Goal: Information Seeking & Learning: Find contact information

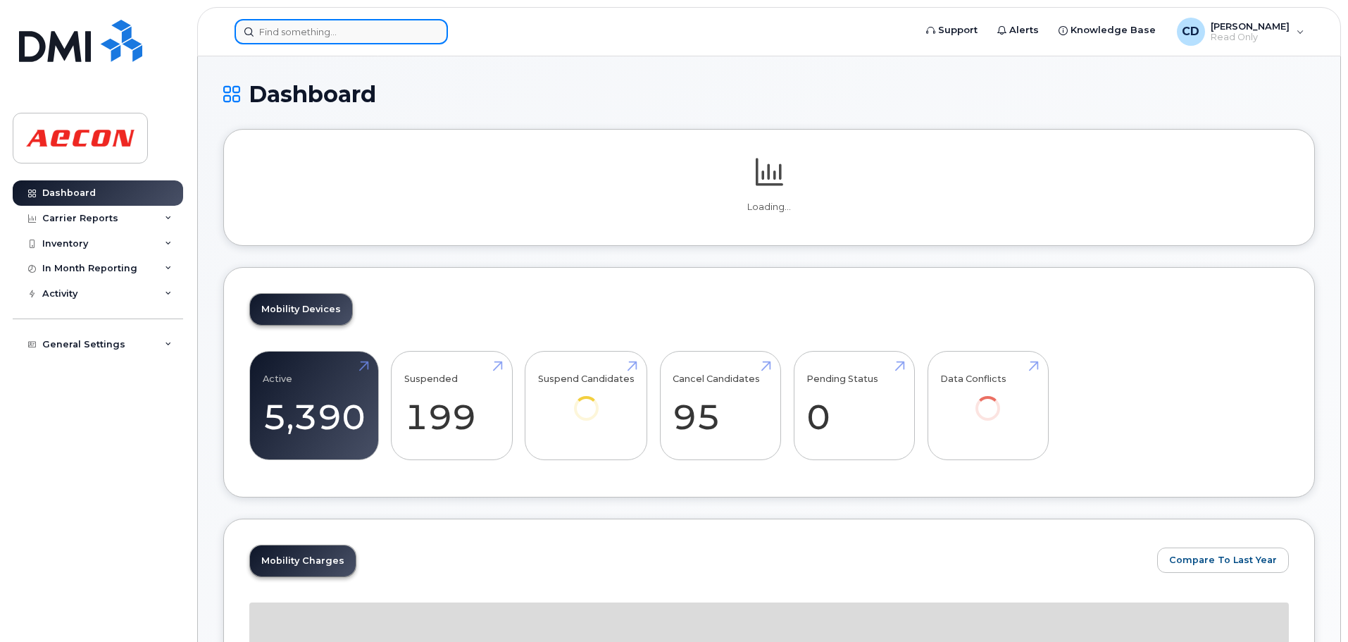
click at [283, 38] on input at bounding box center [341, 31] width 213 height 25
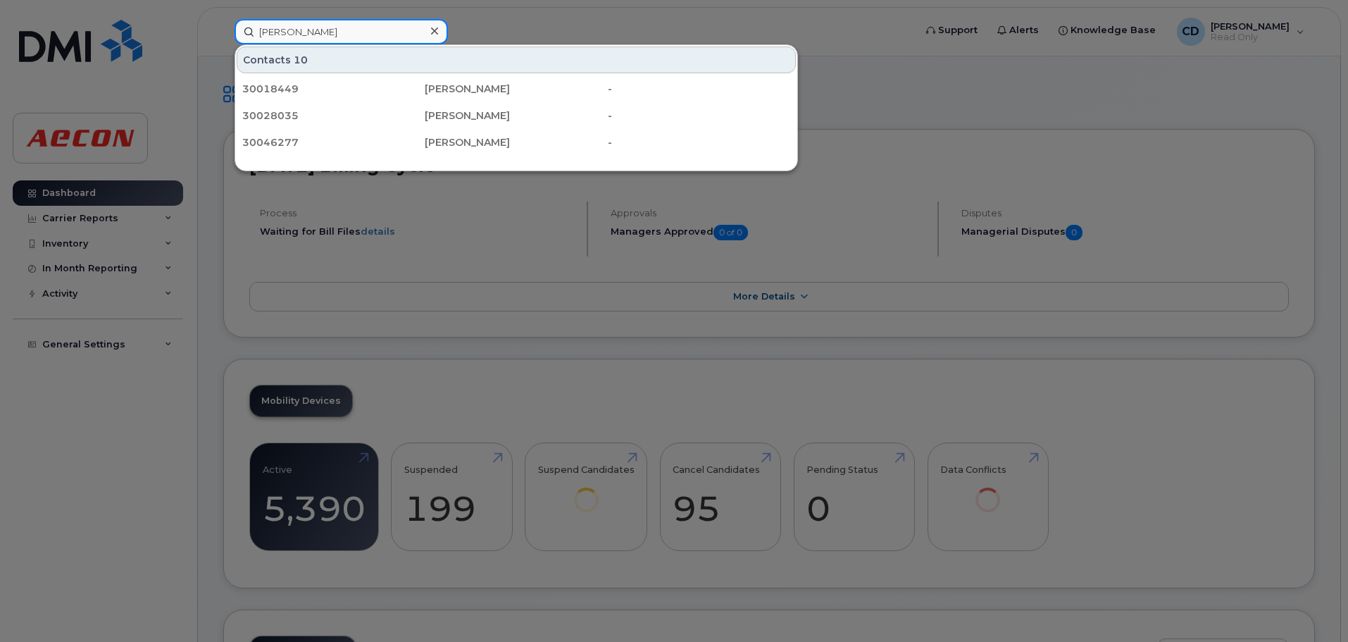
type input "[PERSON_NAME]"
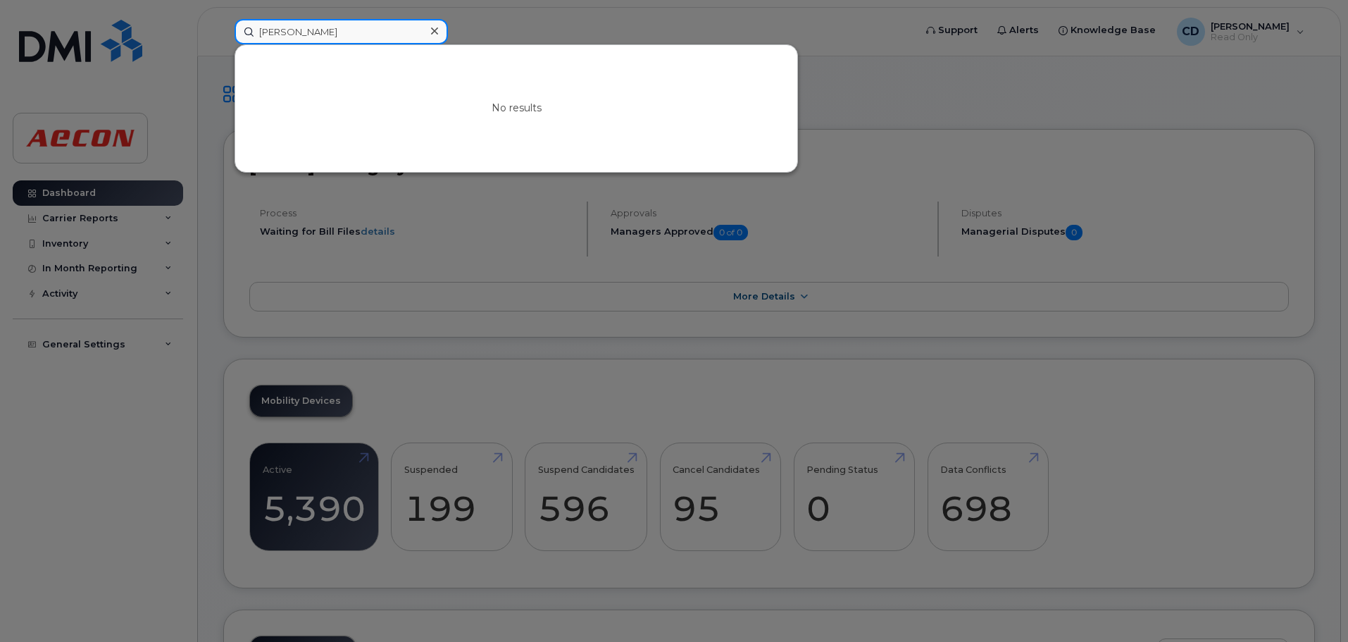
drag, startPoint x: 294, startPoint y: 34, endPoint x: 54, endPoint y: 27, distance: 241.0
click at [223, 27] on div "[PERSON_NAME] No results" at bounding box center [569, 31] width 693 height 25
type input "A"
click at [224, 316] on div at bounding box center [674, 321] width 1348 height 642
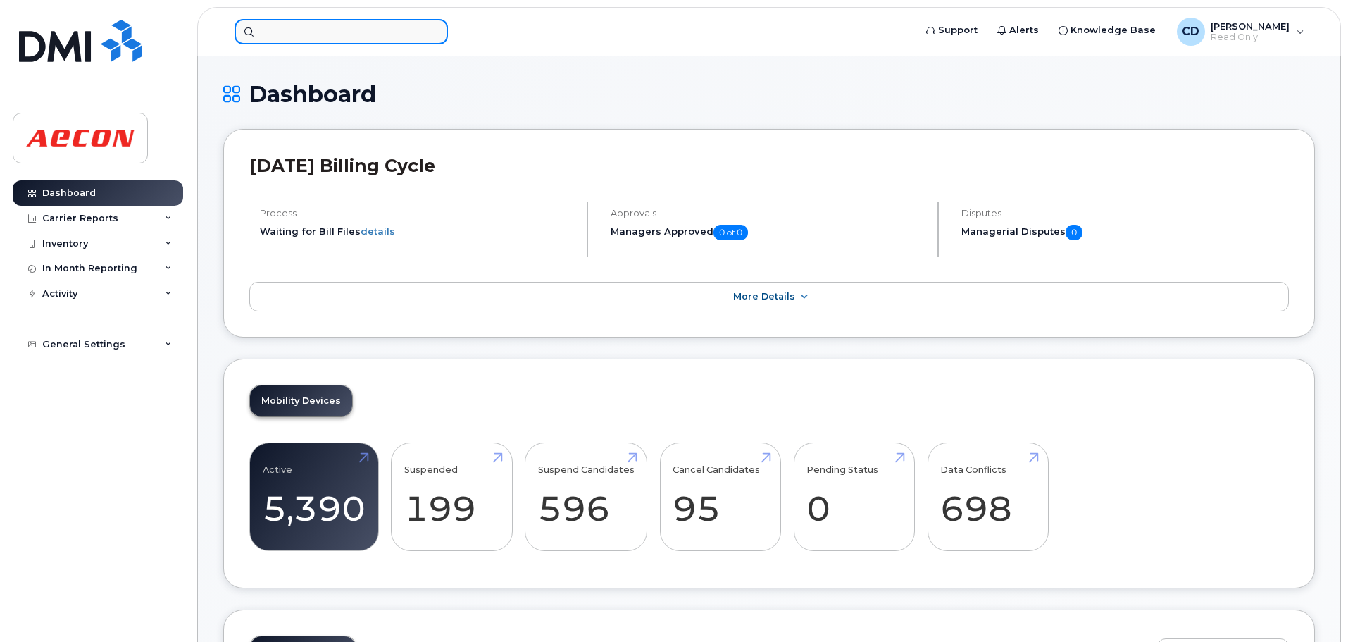
click at [274, 33] on input at bounding box center [341, 31] width 213 height 25
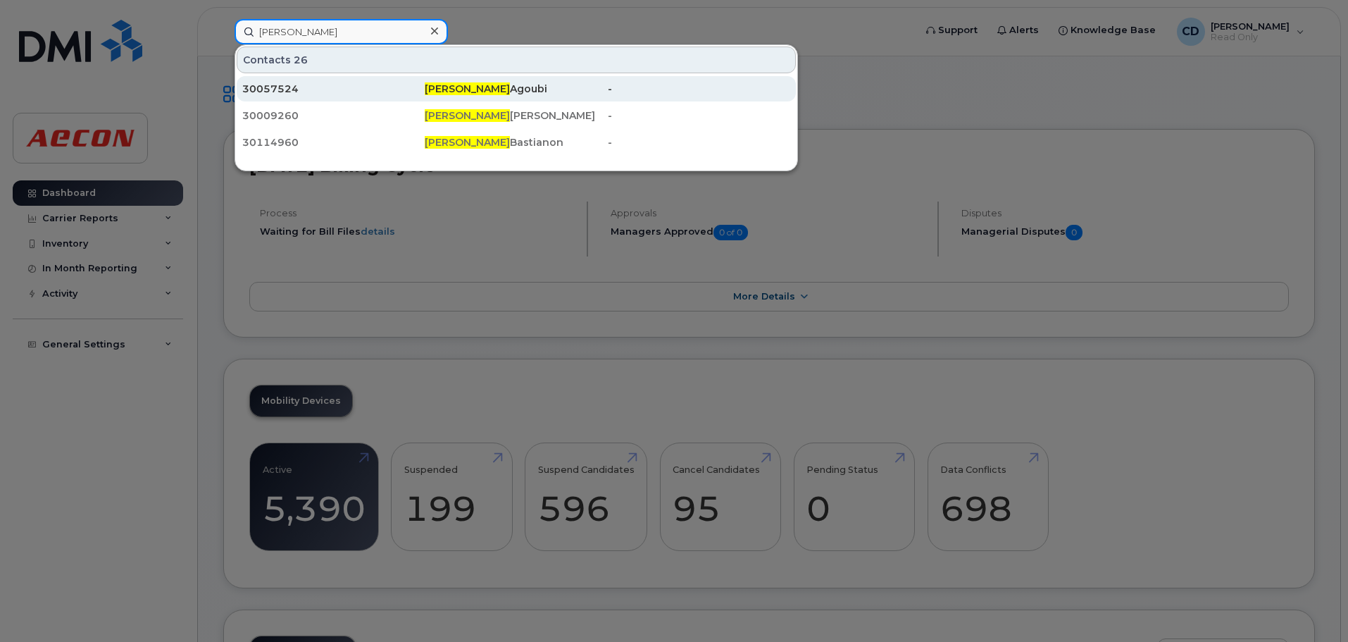
scroll to position [211, 0]
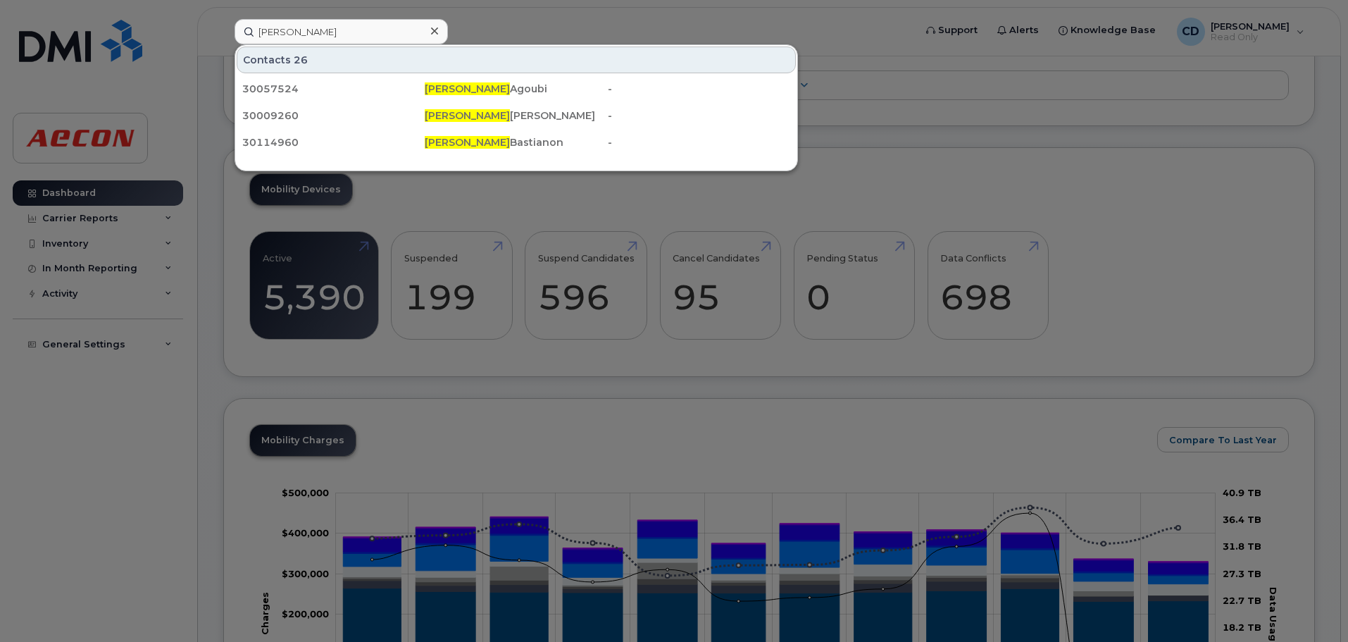
click at [542, 15] on div at bounding box center [674, 321] width 1348 height 642
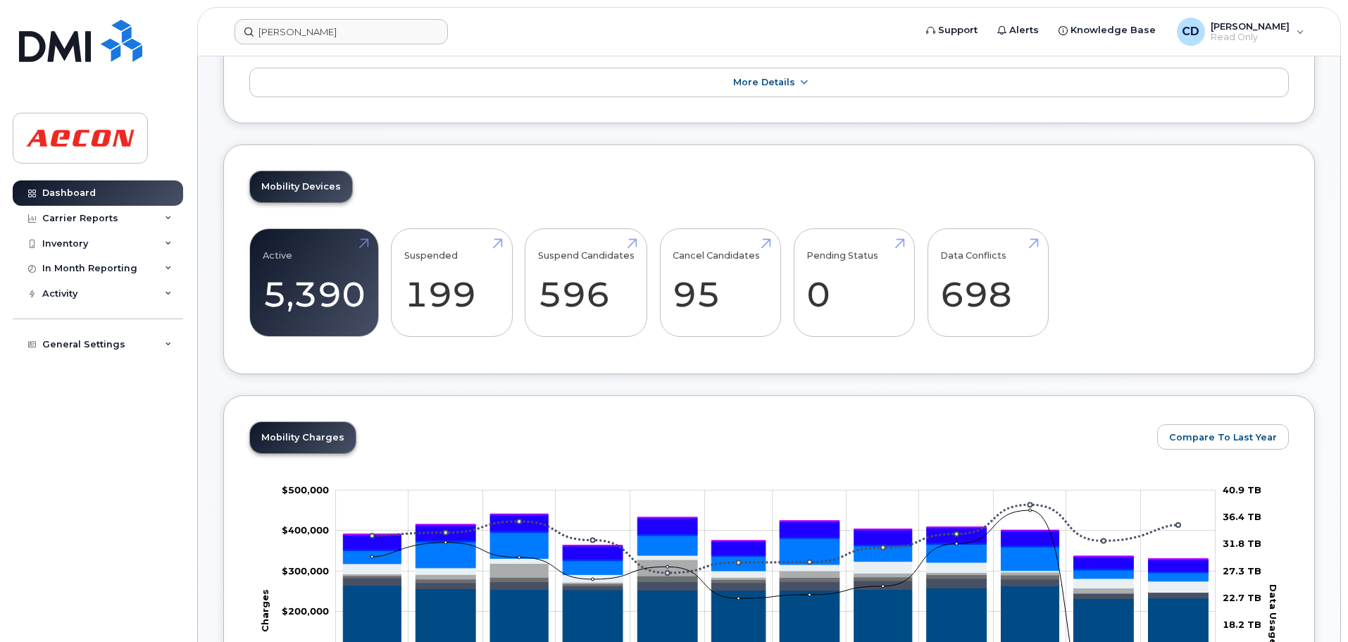
scroll to position [0, 0]
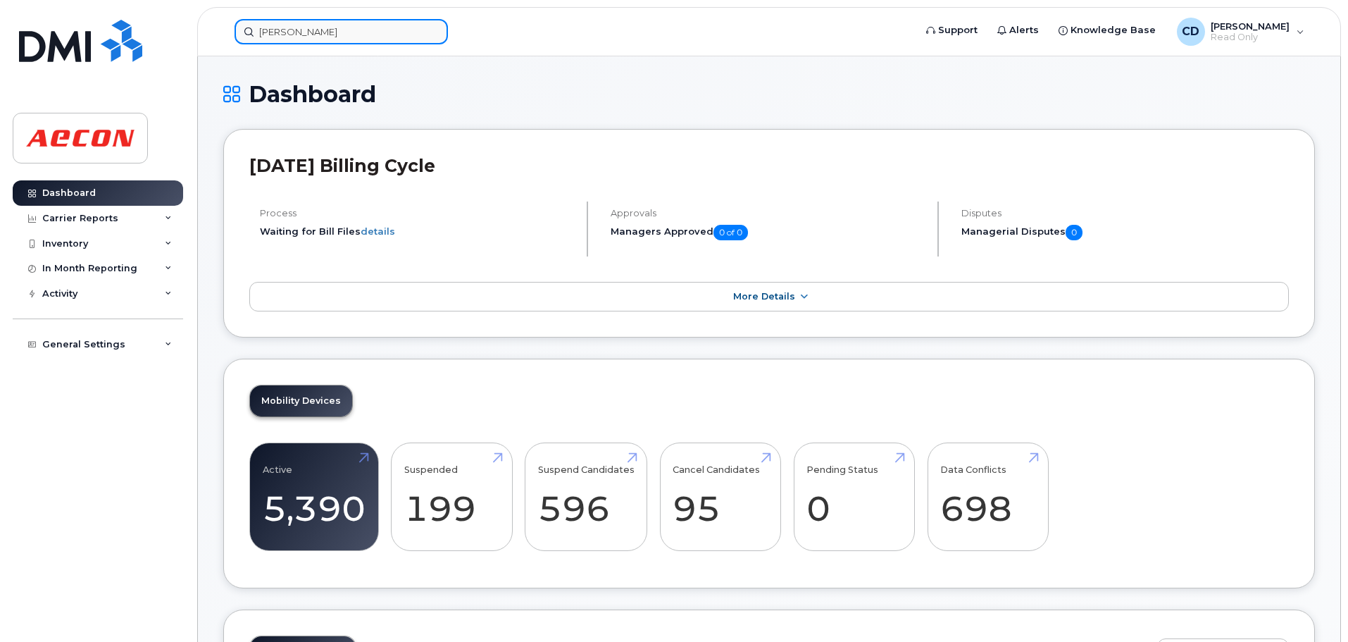
click at [292, 37] on input "[PERSON_NAME]" at bounding box center [341, 31] width 213 height 25
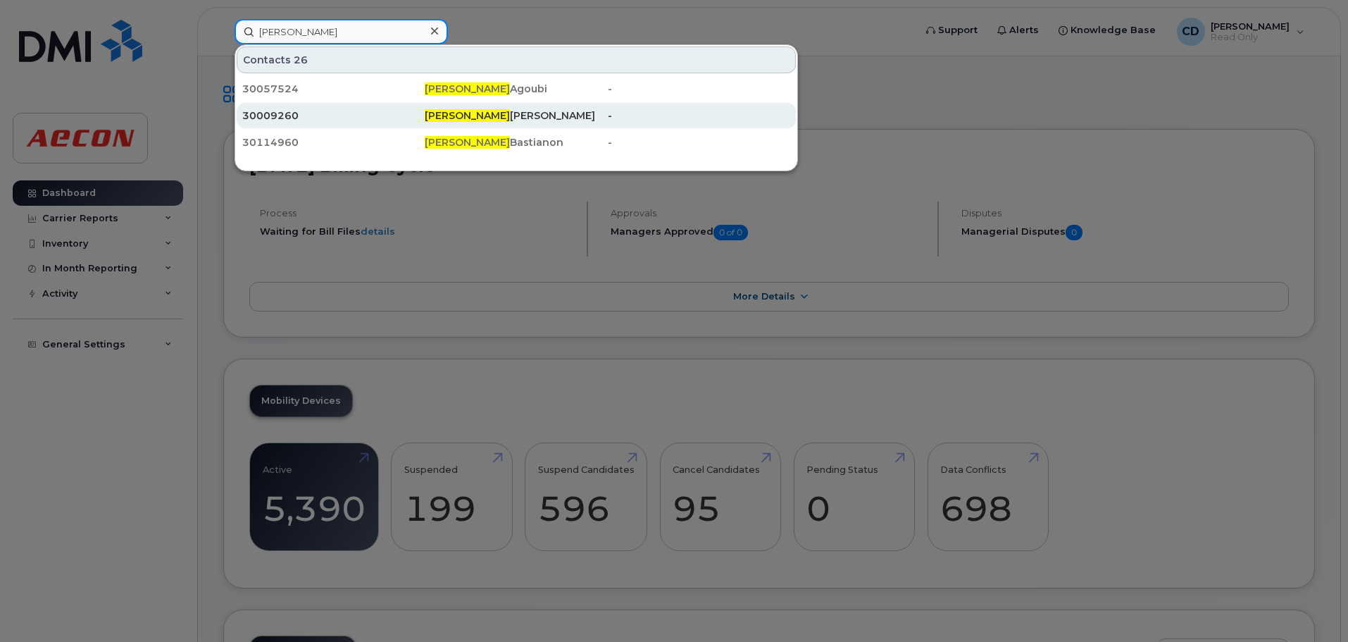
scroll to position [141, 0]
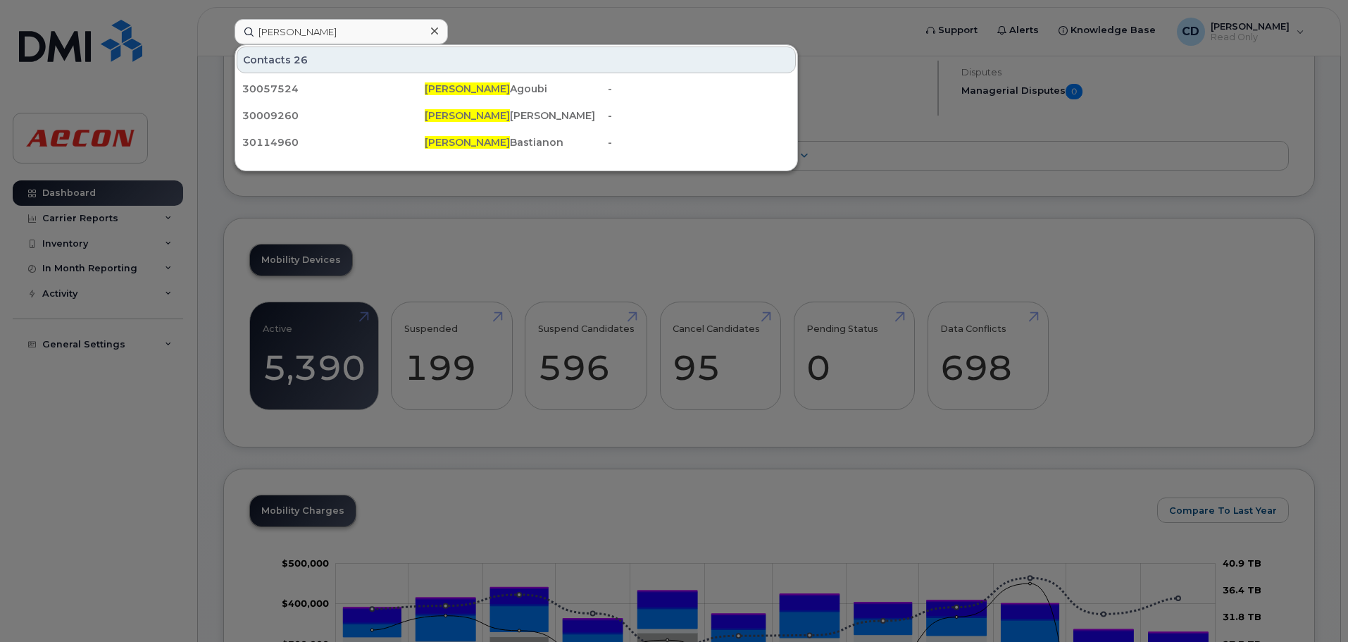
click at [671, 10] on div at bounding box center [674, 321] width 1348 height 642
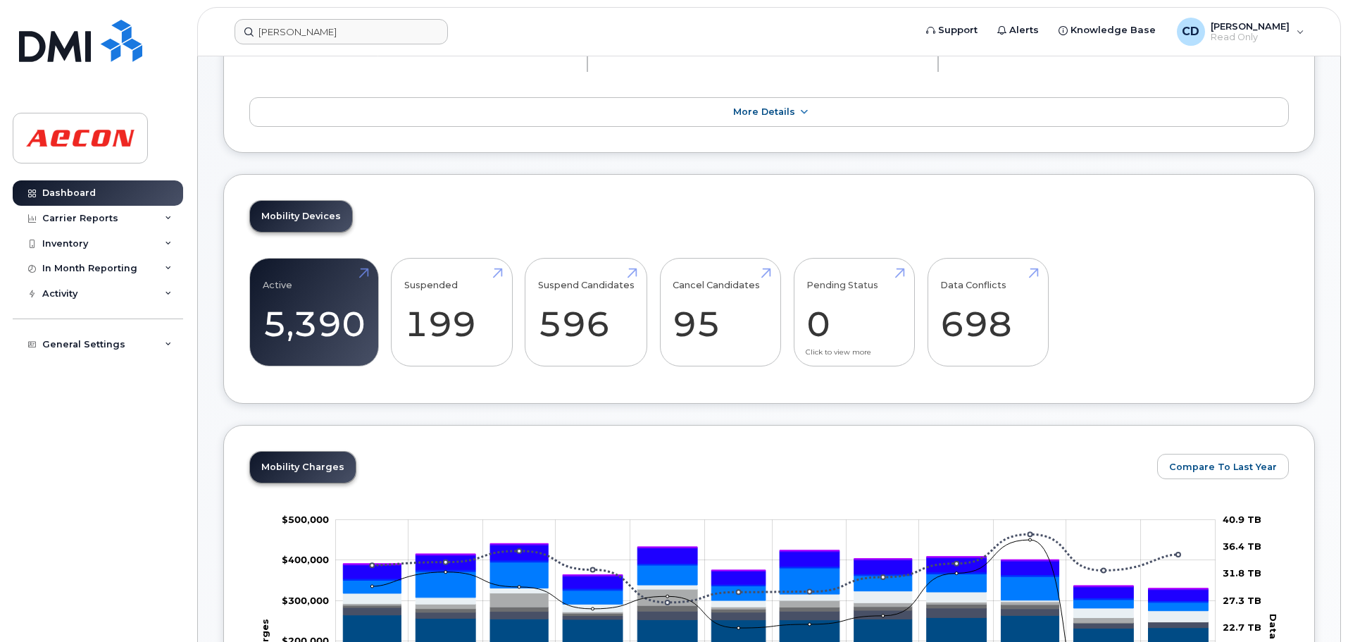
scroll to position [211, 0]
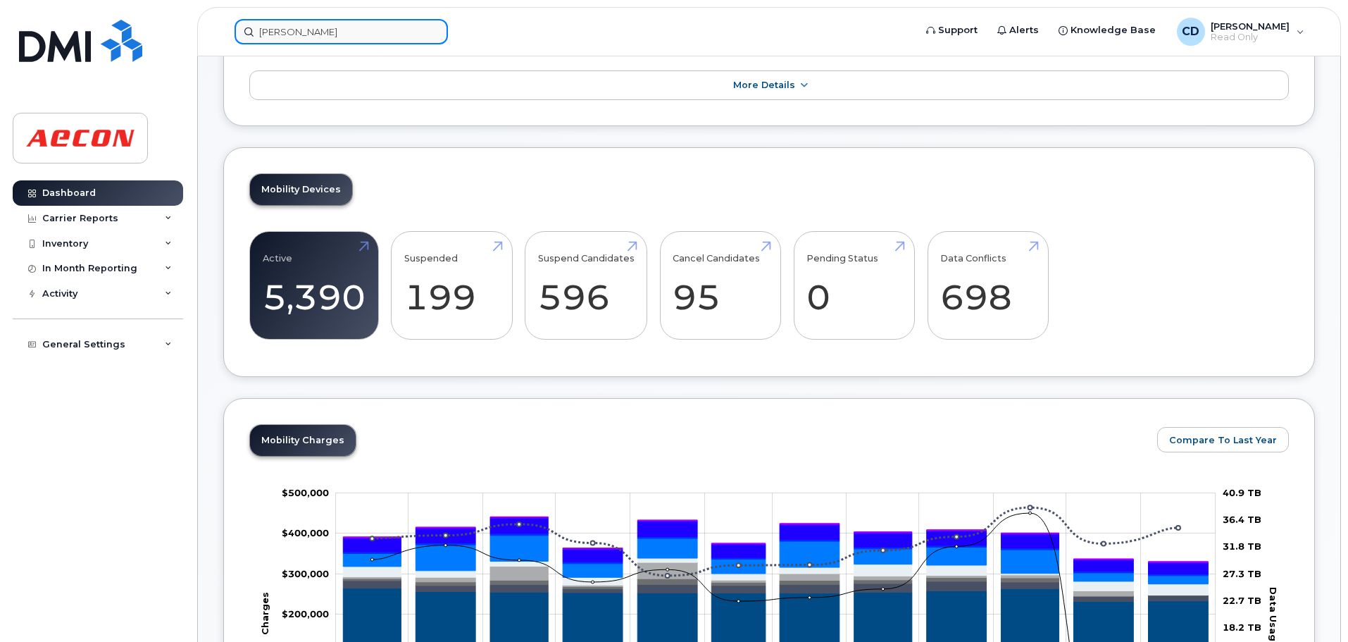
click at [285, 35] on input "[PERSON_NAME]" at bounding box center [341, 31] width 213 height 25
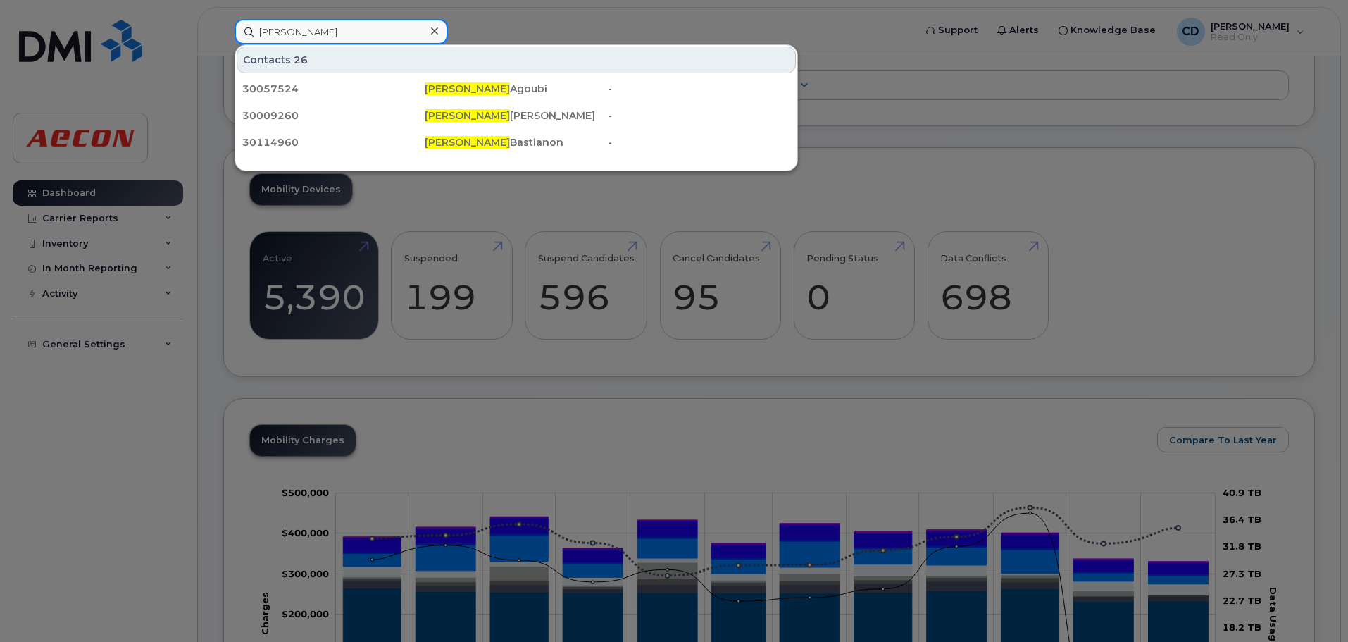
drag, startPoint x: 311, startPoint y: 27, endPoint x: 189, endPoint y: 5, distance: 124.6
click at [223, 19] on div "[PERSON_NAME] Contacts 26 30057524 [PERSON_NAME] - 30009260 [PERSON_NAME] - 301…" at bounding box center [569, 31] width 693 height 25
paste input "[PERSON_NAME]"
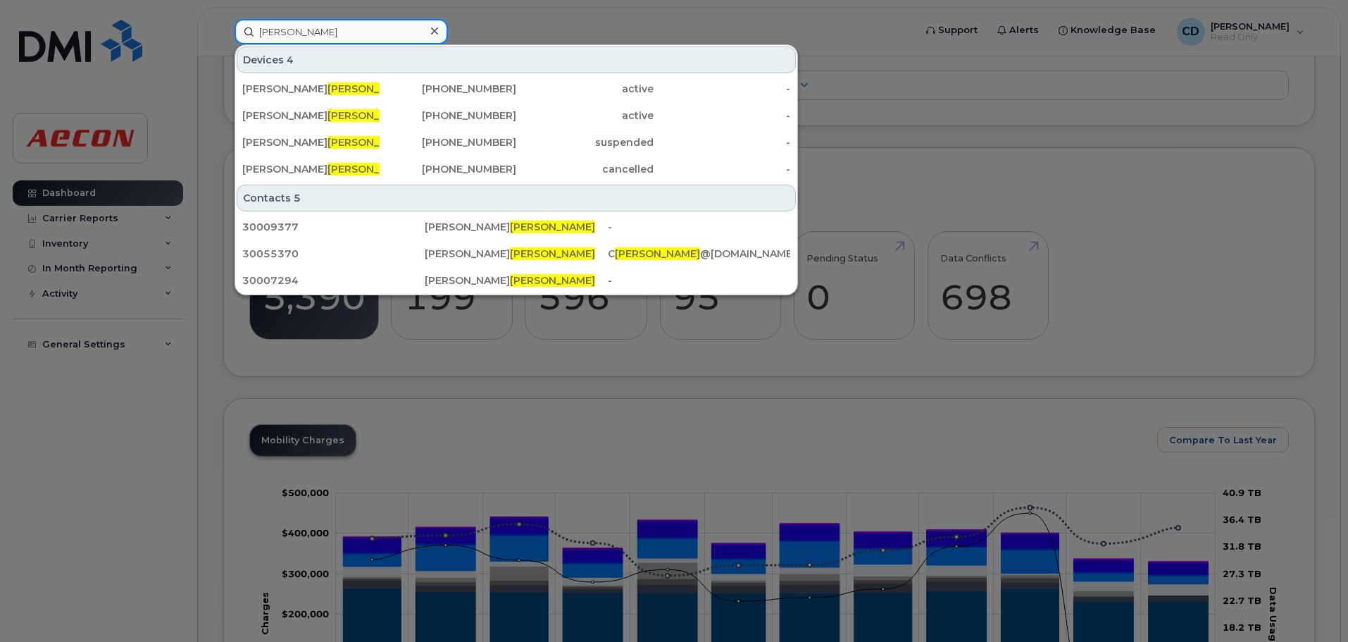
click at [258, 28] on input "[PERSON_NAME]" at bounding box center [341, 31] width 213 height 25
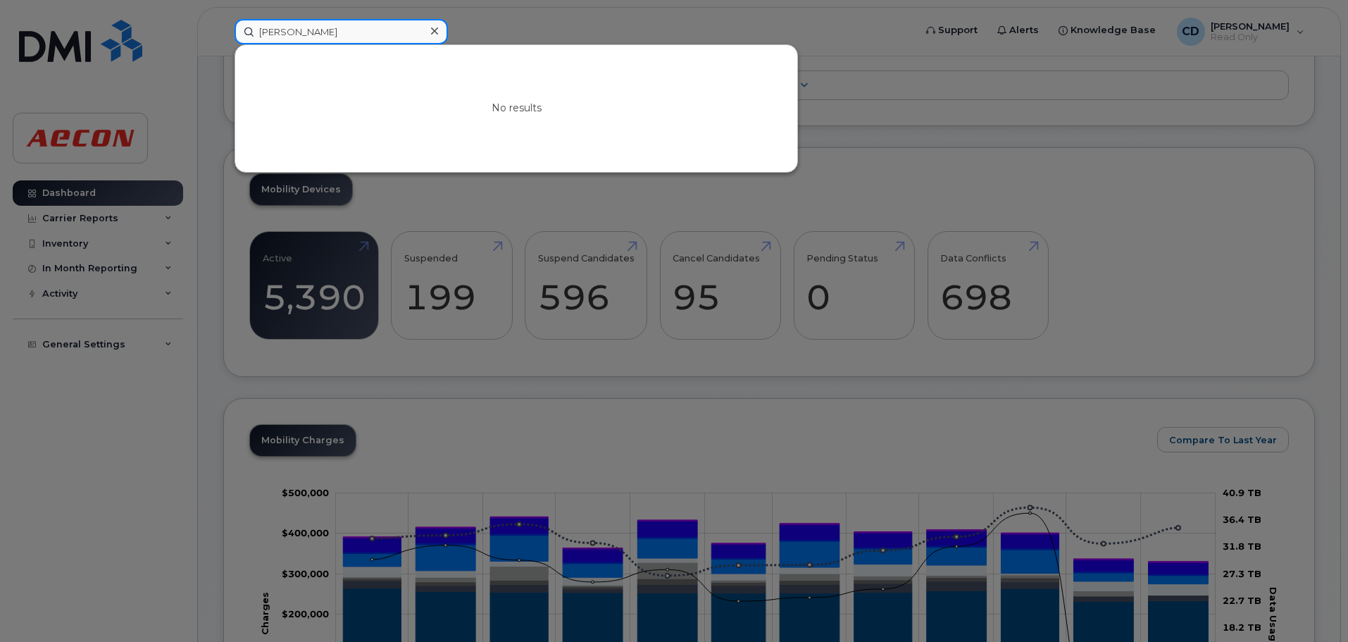
type input "[PERSON_NAME]"
click at [435, 27] on icon at bounding box center [434, 30] width 7 height 11
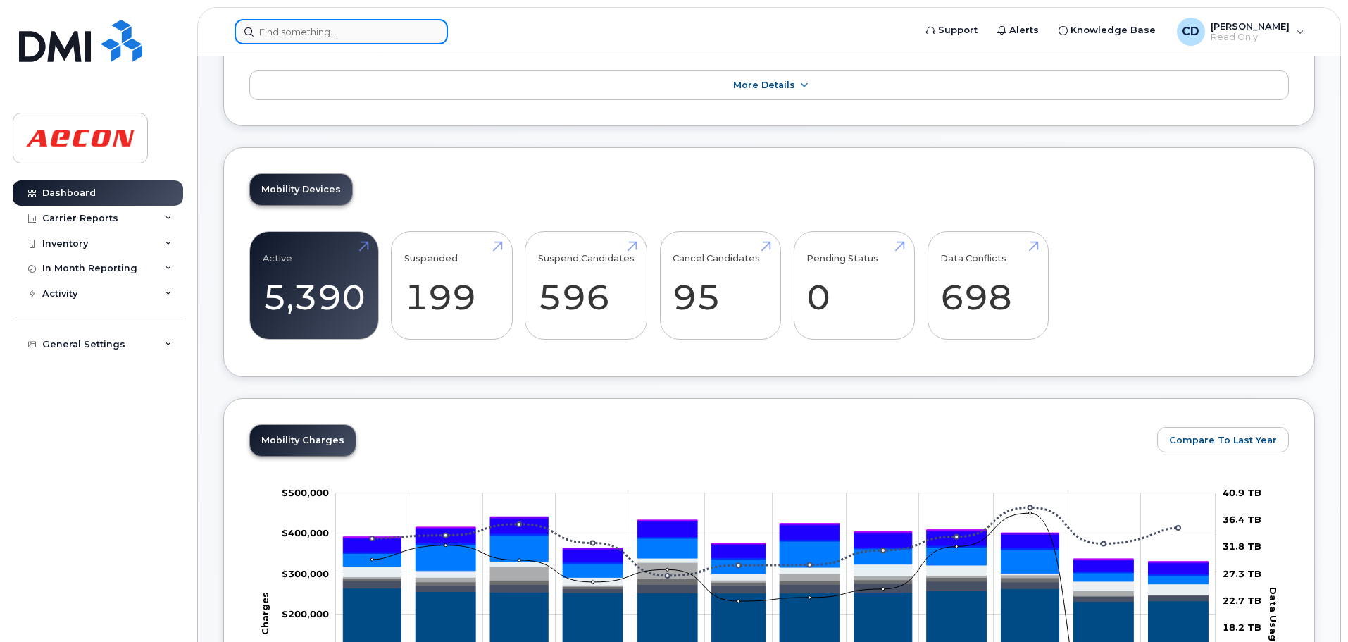
click at [371, 37] on input at bounding box center [341, 31] width 213 height 25
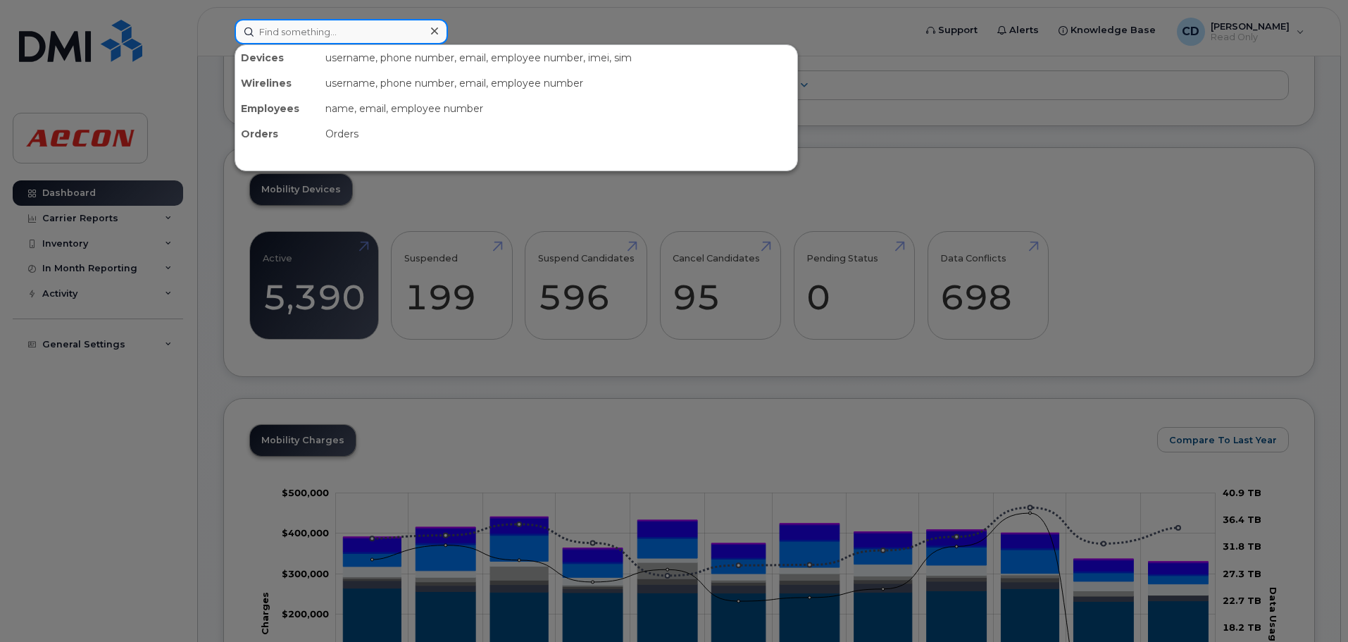
paste input "236.982.0856"
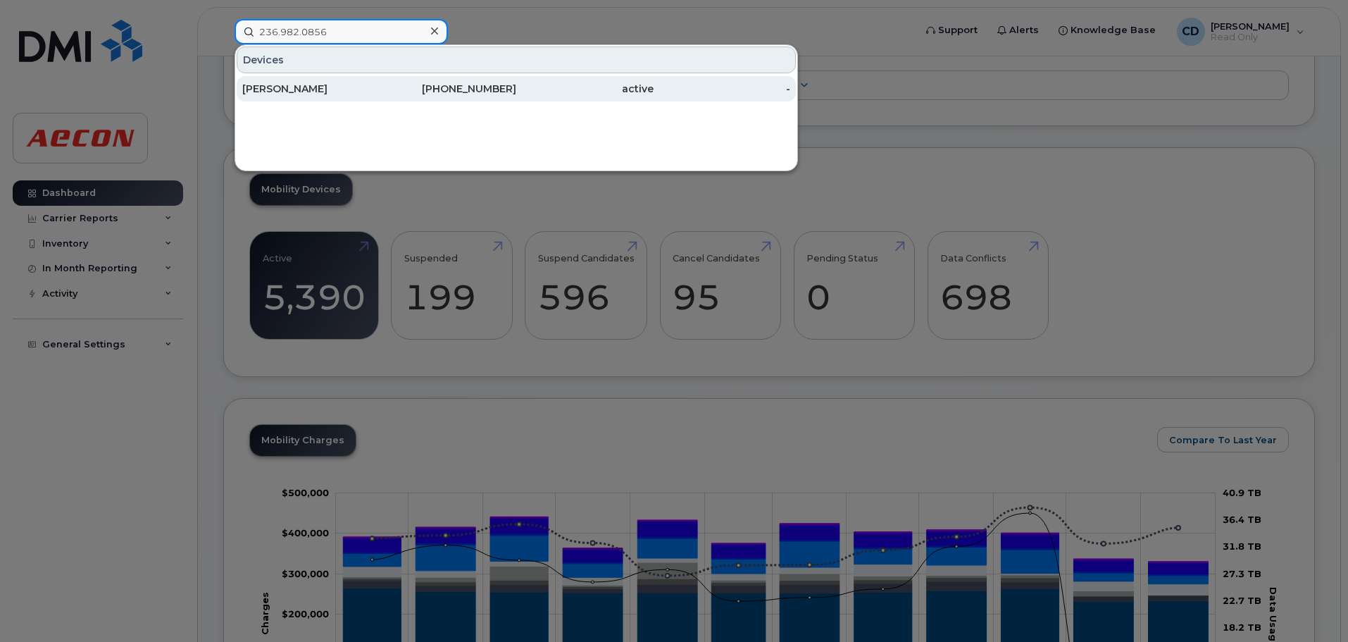
type input "236.982.0856"
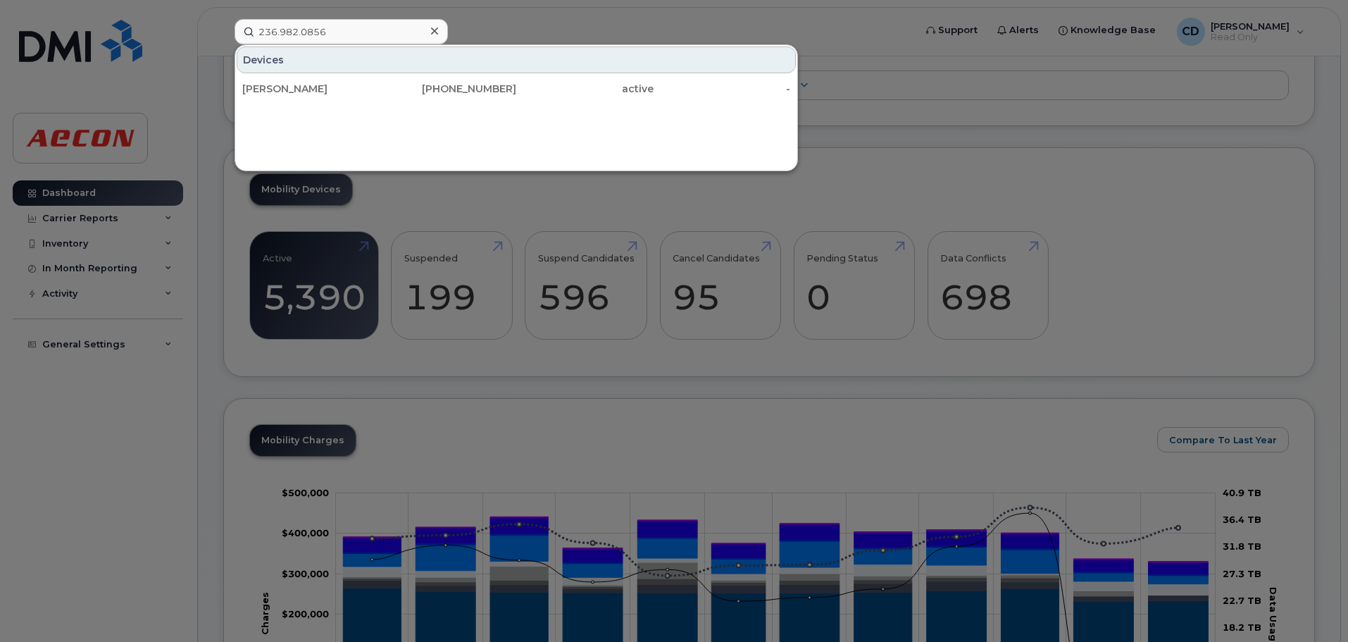
drag, startPoint x: 263, startPoint y: 92, endPoint x: 665, endPoint y: 249, distance: 431.8
click at [263, 92] on div "[PERSON_NAME]" at bounding box center [310, 89] width 137 height 14
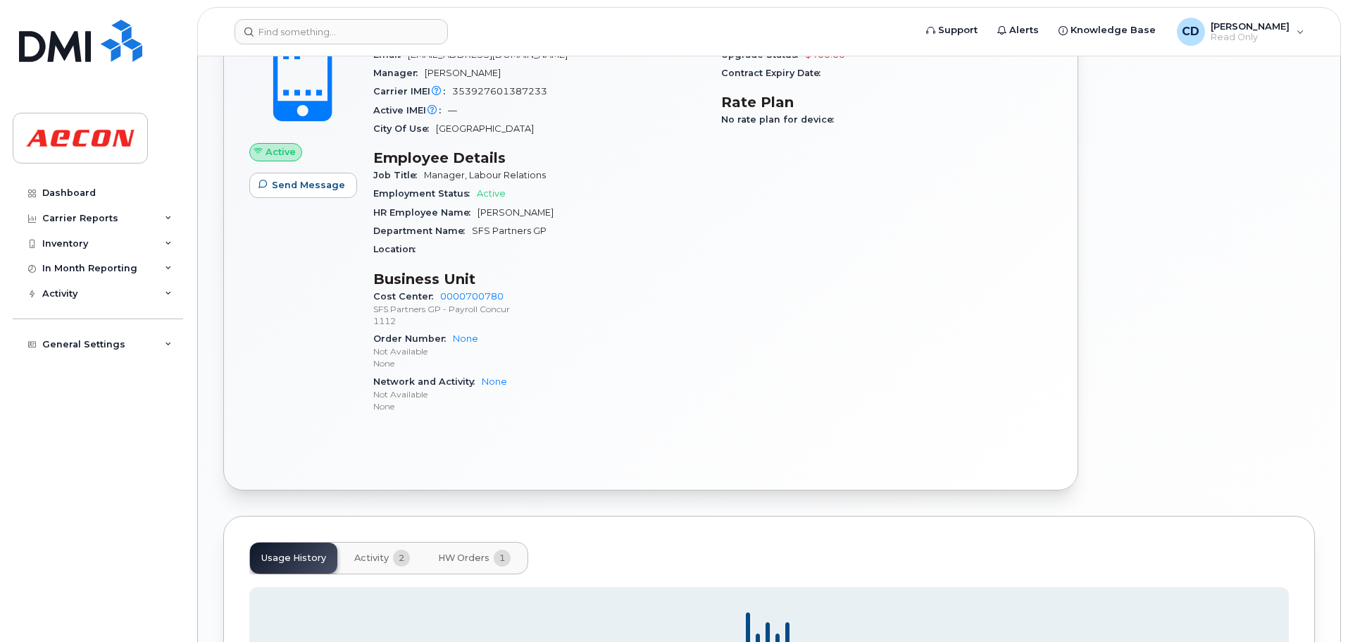
scroll to position [490, 0]
click at [373, 559] on span "Activity" at bounding box center [371, 559] width 35 height 11
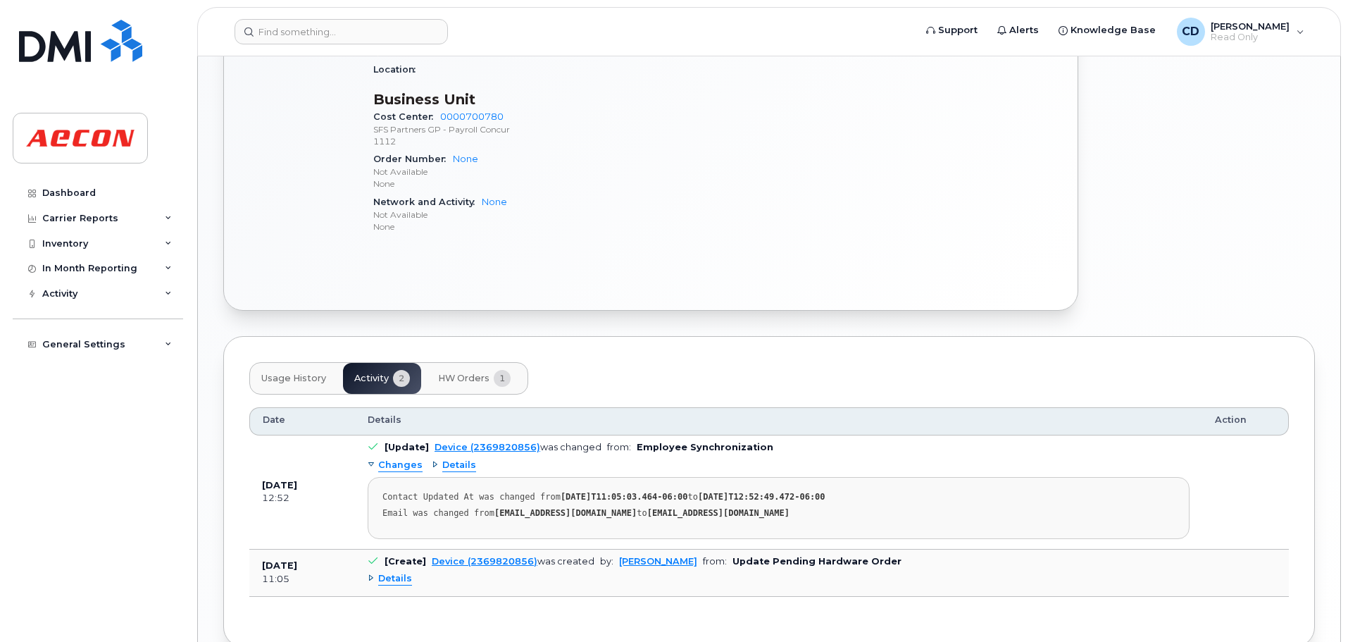
scroll to position [702, 0]
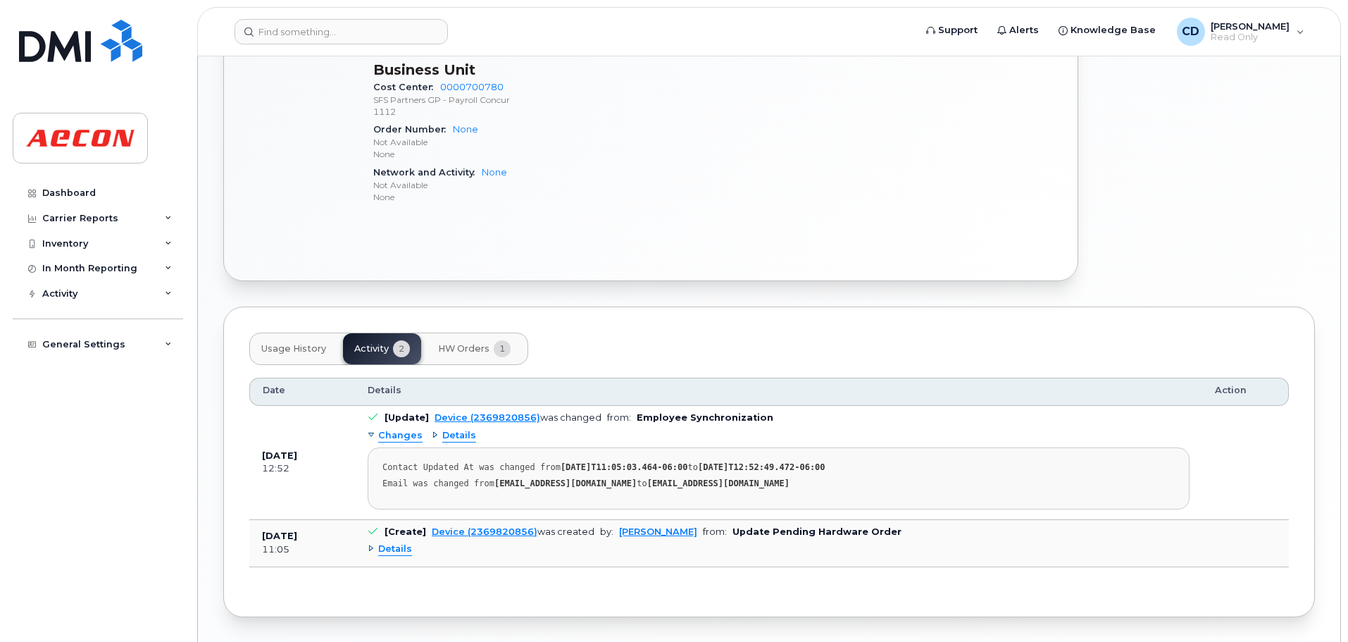
click at [468, 359] on button "HW Orders 1" at bounding box center [474, 348] width 95 height 31
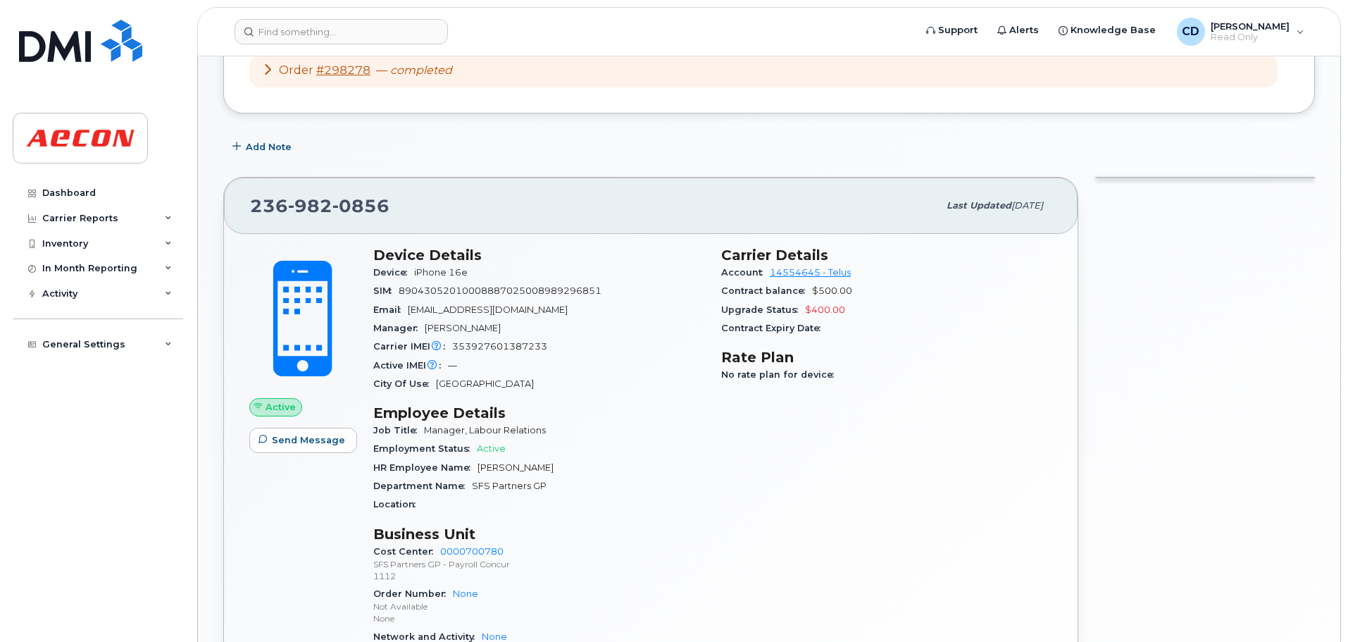
scroll to position [229, 0]
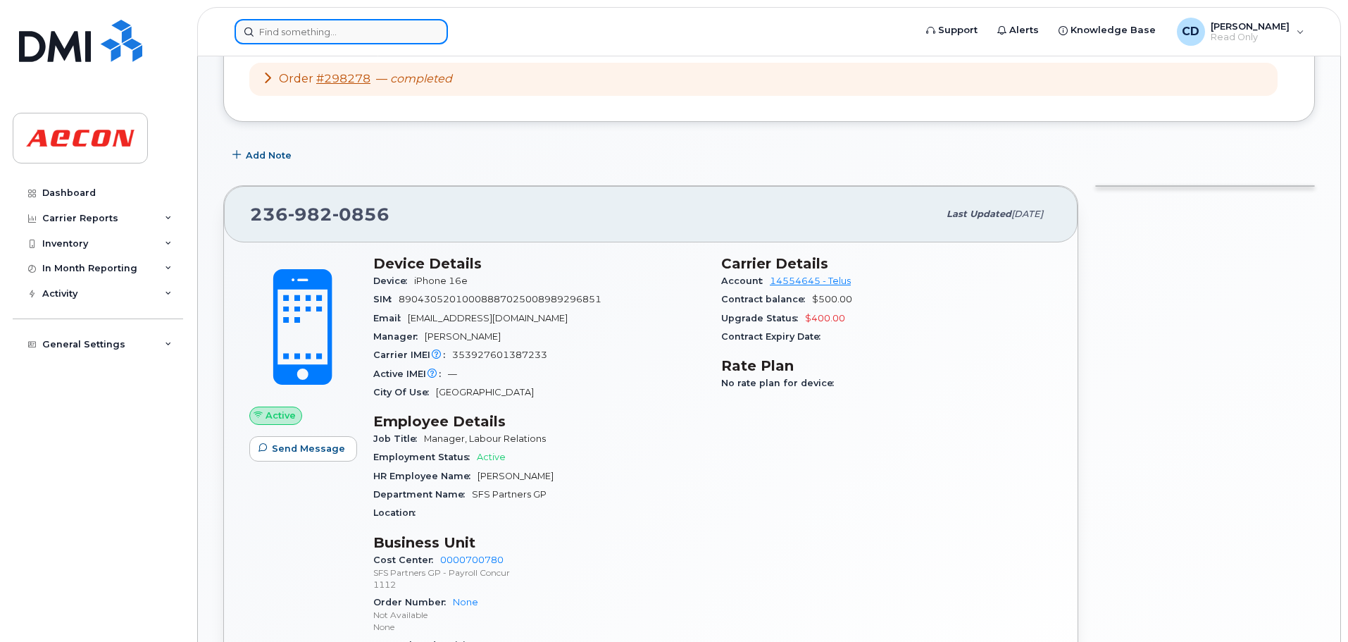
click at [287, 28] on input at bounding box center [341, 31] width 213 height 25
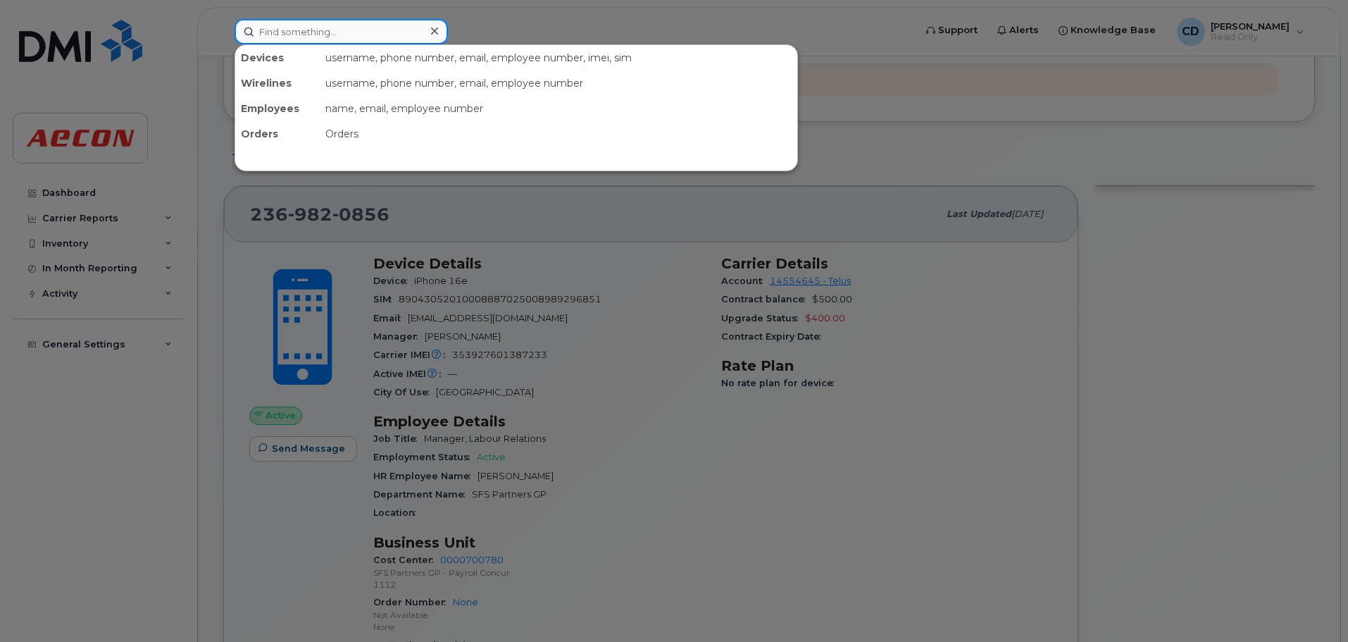
paste input "236.989.1656"
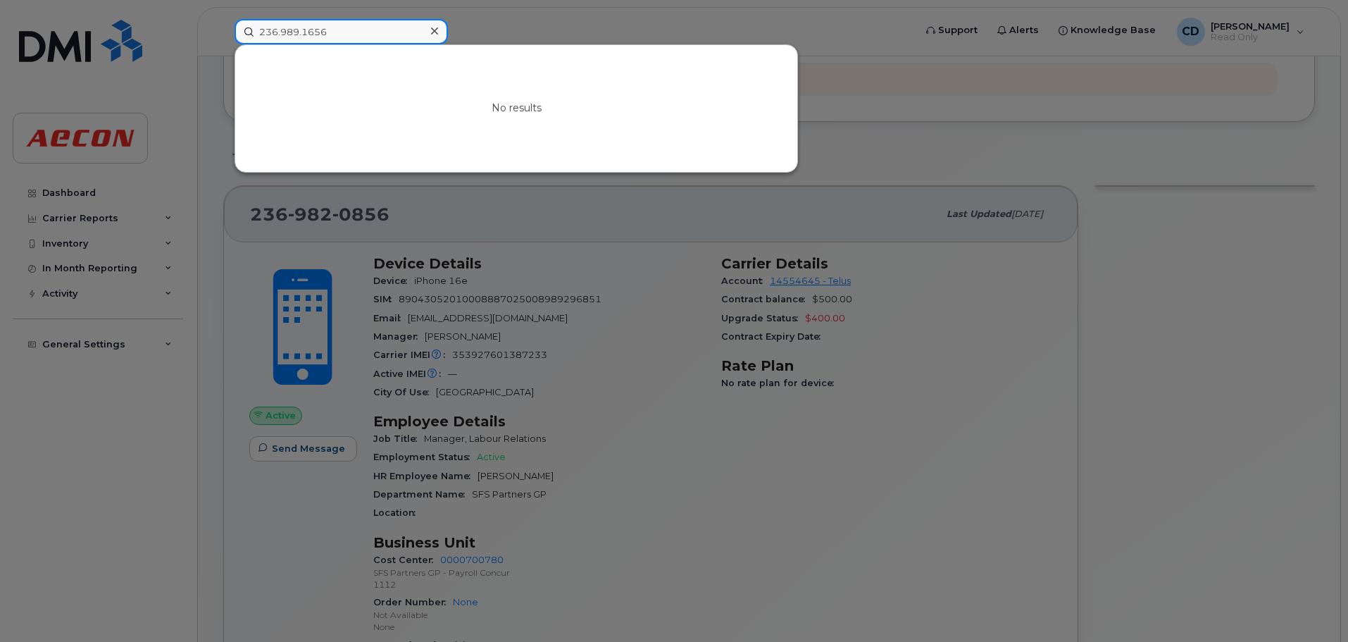
click at [327, 36] on input "236.989.1656" at bounding box center [341, 31] width 213 height 25
click at [279, 32] on input "236.989.1656" at bounding box center [341, 31] width 213 height 25
drag, startPoint x: 333, startPoint y: 26, endPoint x: 211, endPoint y: 32, distance: 122.0
click at [223, 32] on div "236 989 1656 No results" at bounding box center [569, 31] width 693 height 25
paste input ".989.1379"
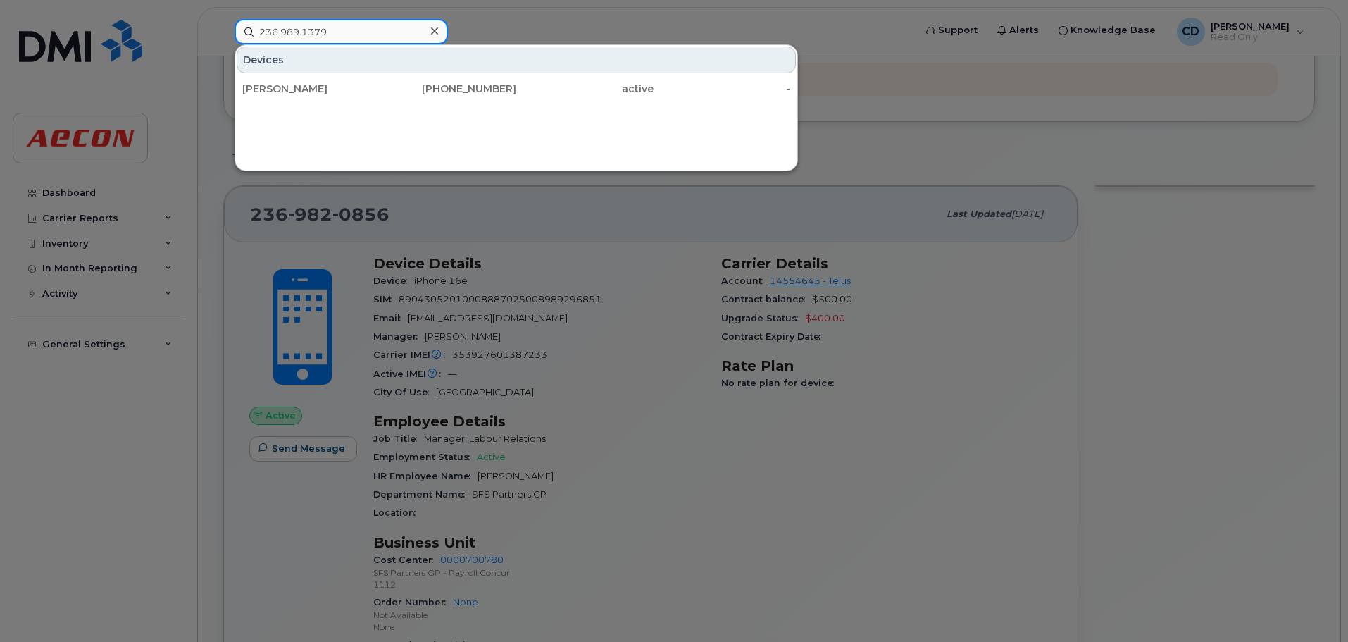
type input "236.989.1379"
click at [431, 32] on icon at bounding box center [434, 30] width 7 height 11
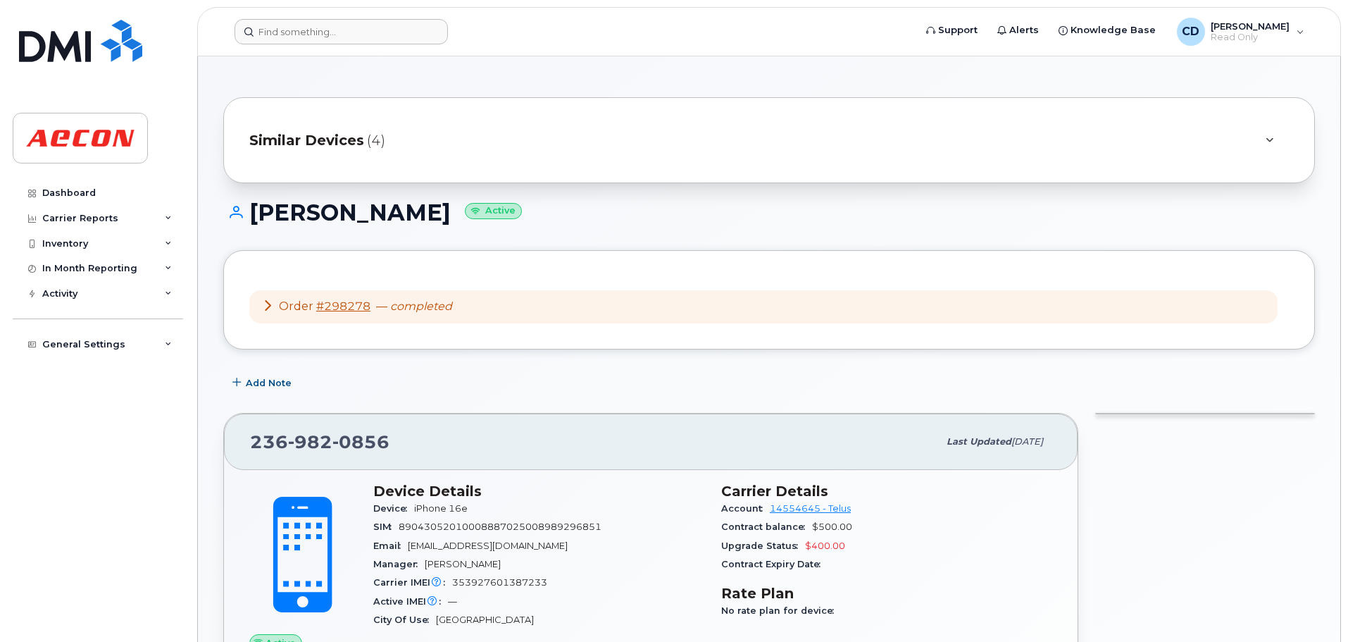
scroll to position [0, 0]
